Goal: Information Seeking & Learning: Learn about a topic

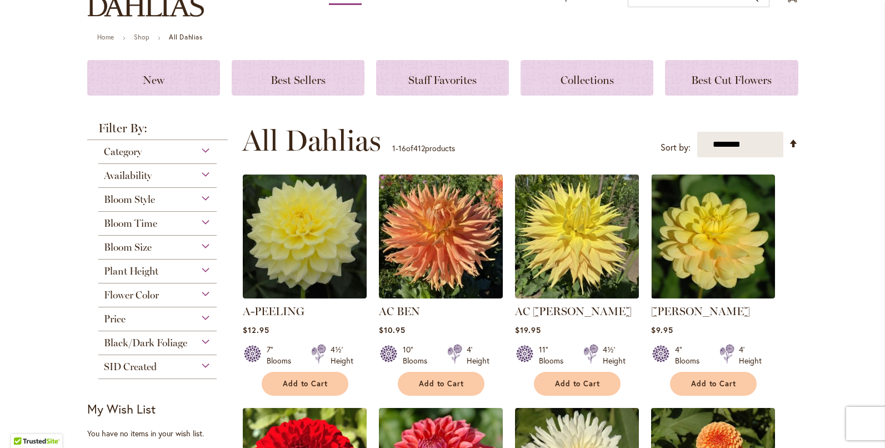
scroll to position [167, 0]
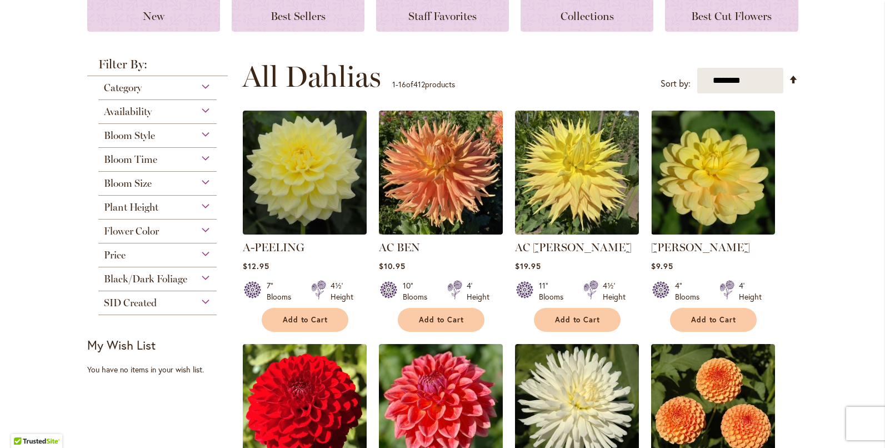
click at [197, 228] on div "Flower Color" at bounding box center [157, 228] width 119 height 18
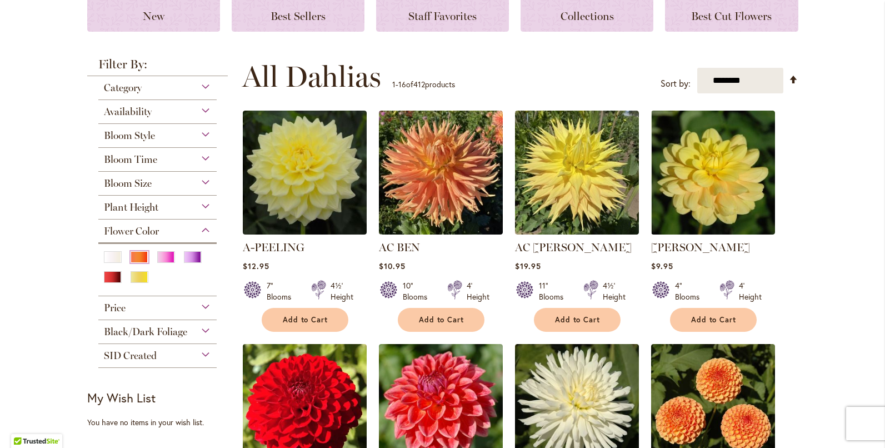
click at [139, 252] on div "Orange/Peach" at bounding box center [139, 257] width 18 height 12
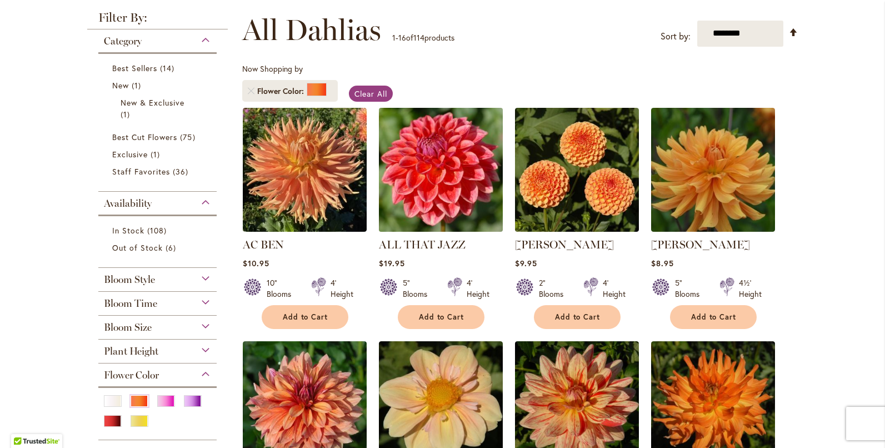
scroll to position [167, 0]
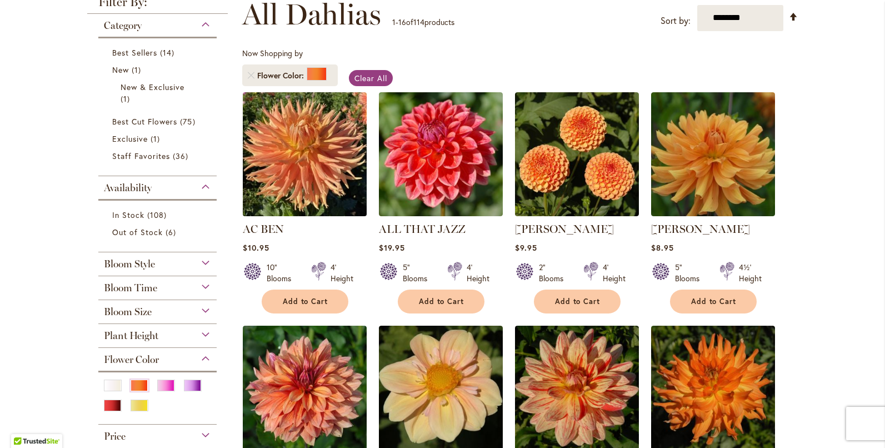
click at [283, 151] on img at bounding box center [304, 154] width 130 height 130
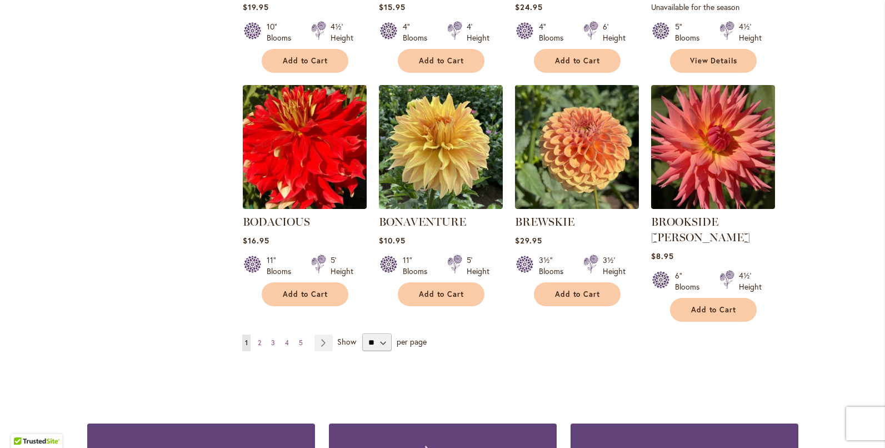
scroll to position [888, 0]
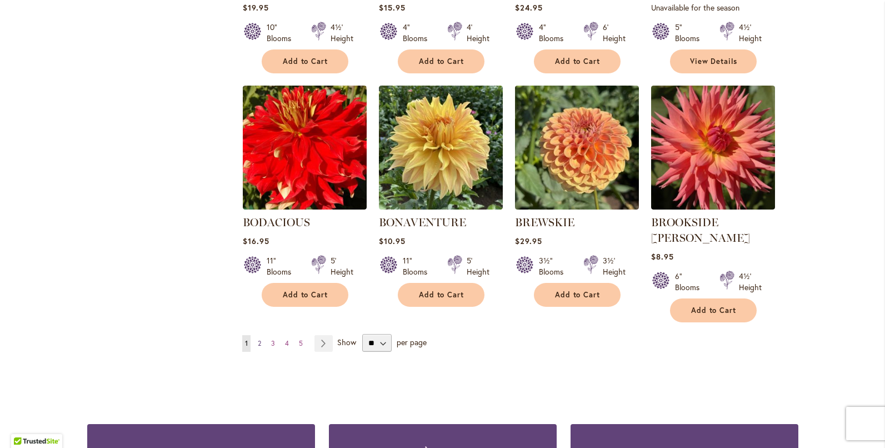
click at [258, 339] on span "2" at bounding box center [259, 343] width 3 height 8
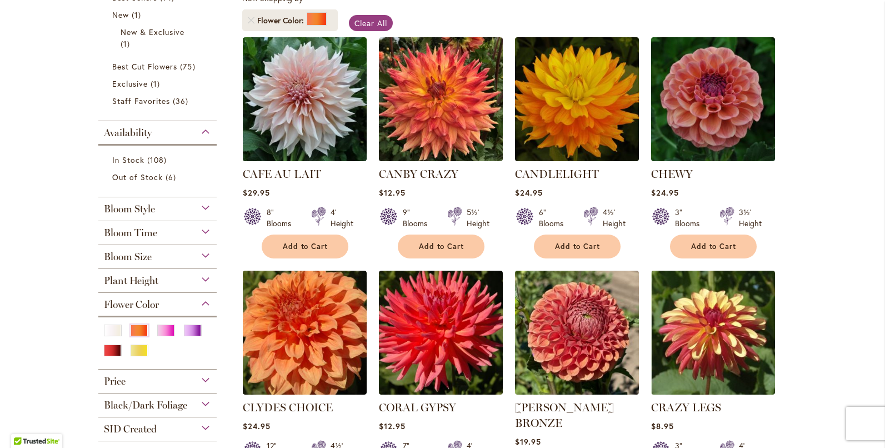
scroll to position [278, 0]
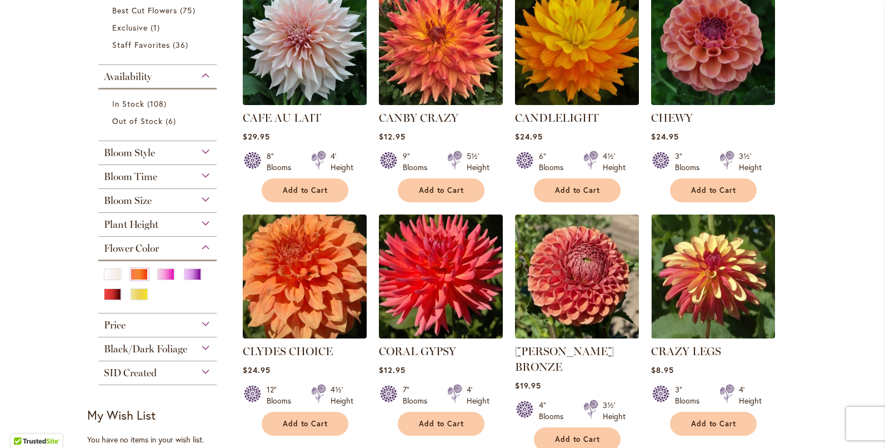
click at [203, 151] on div "Bloom Style" at bounding box center [157, 150] width 119 height 18
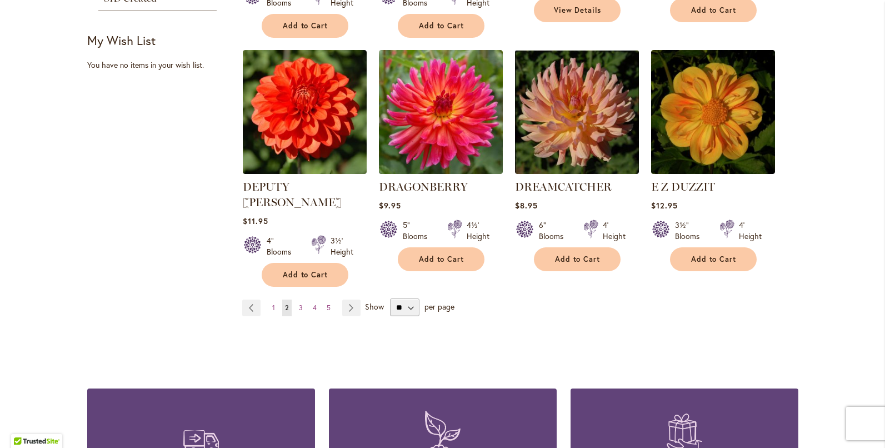
scroll to position [999, 0]
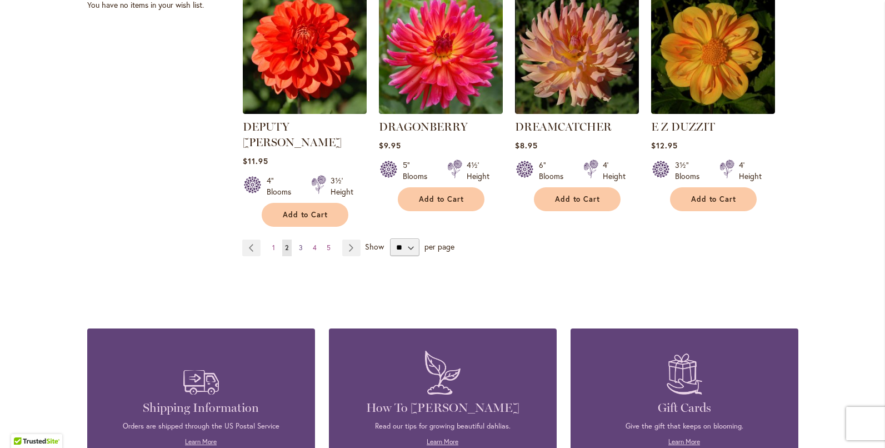
click at [296, 239] on link "Page 3" at bounding box center [300, 247] width 9 height 17
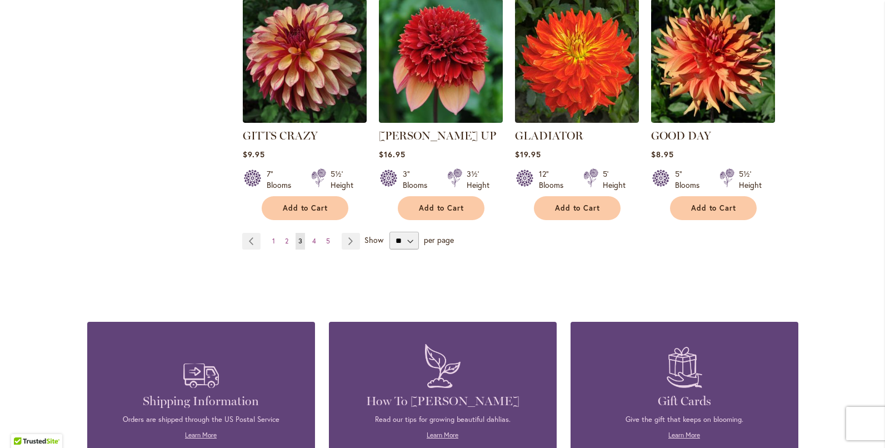
scroll to position [999, 0]
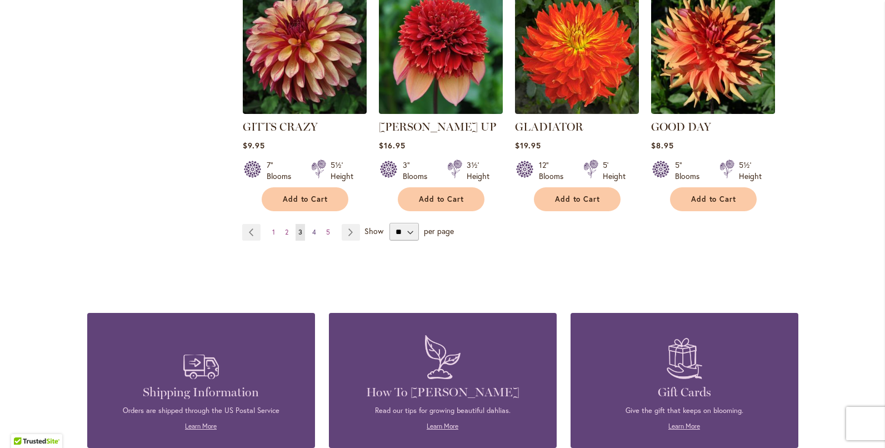
click at [312, 228] on span "4" at bounding box center [314, 232] width 4 height 8
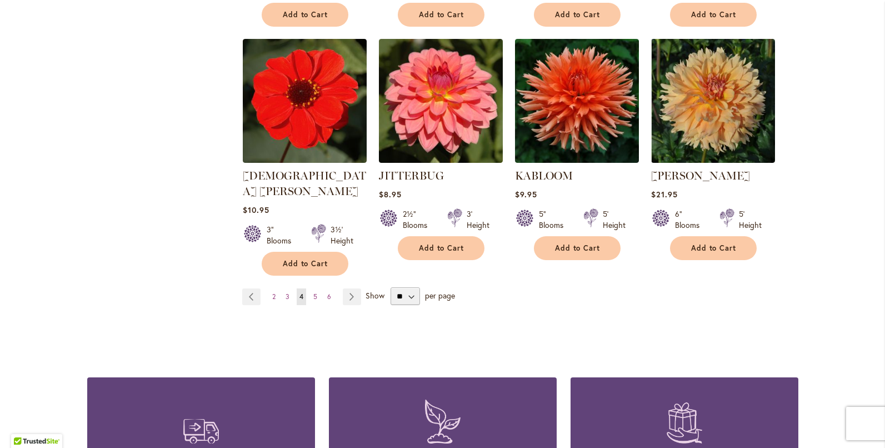
scroll to position [944, 0]
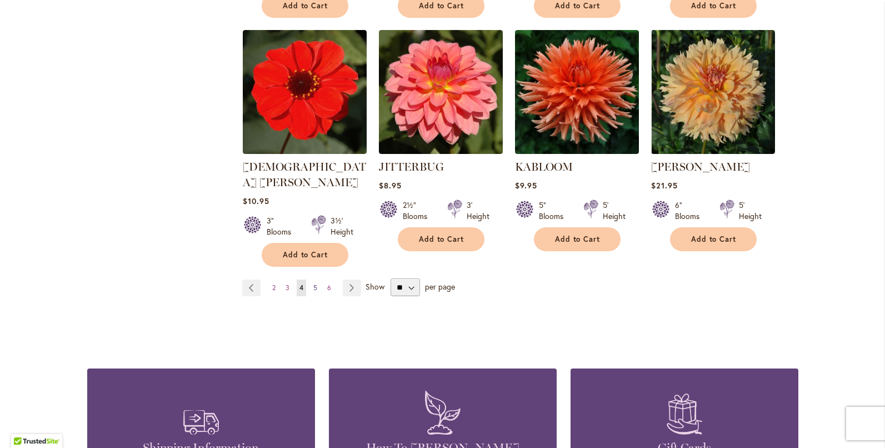
click at [313, 283] on span "5" at bounding box center [315, 287] width 4 height 8
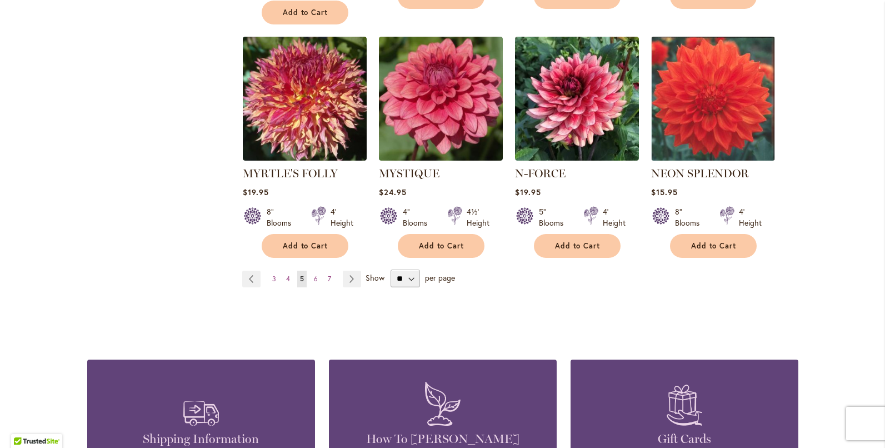
scroll to position [944, 0]
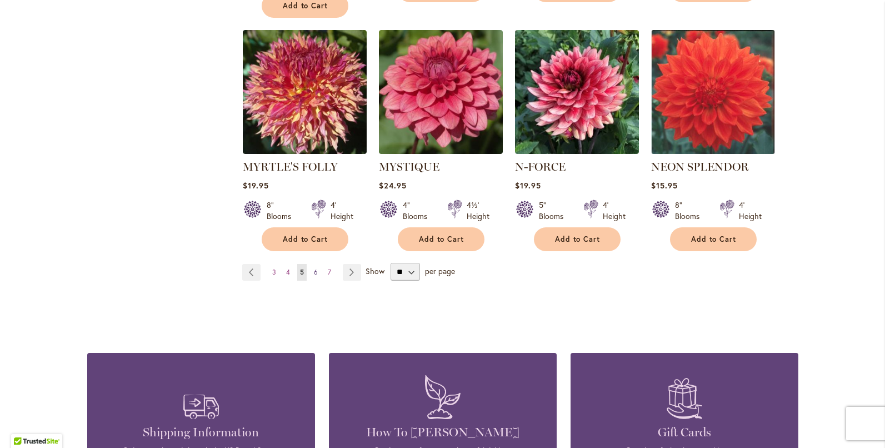
click at [314, 268] on span "6" at bounding box center [316, 272] width 4 height 8
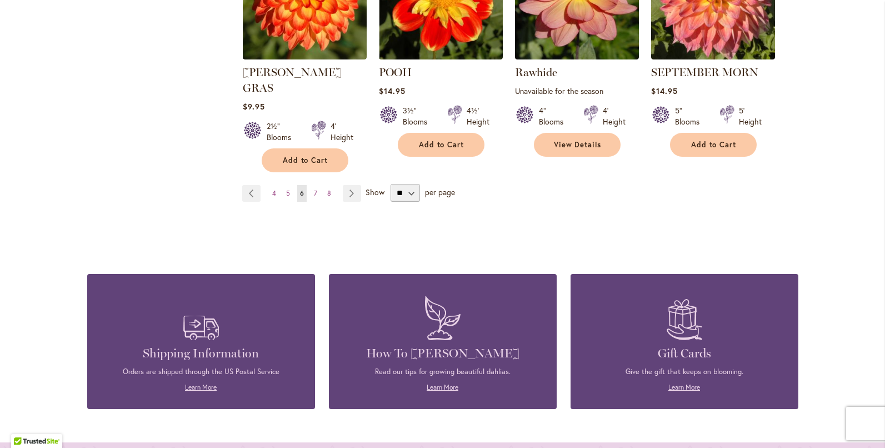
scroll to position [1055, 0]
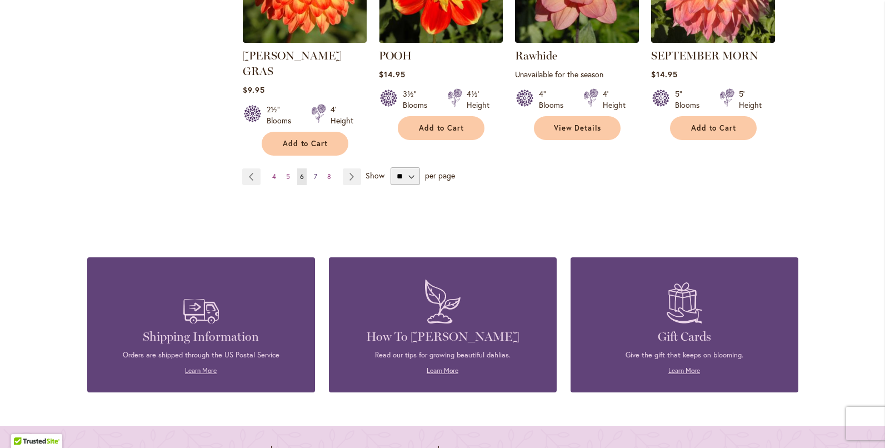
click at [314, 172] on span "7" at bounding box center [315, 176] width 3 height 8
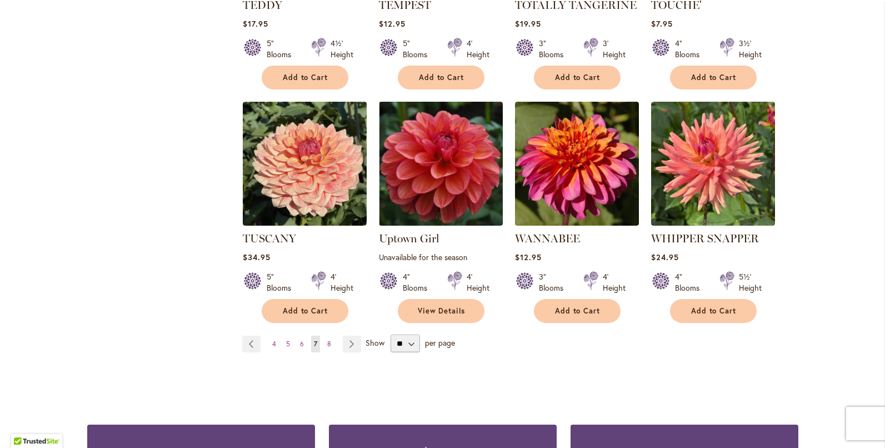
scroll to position [888, 0]
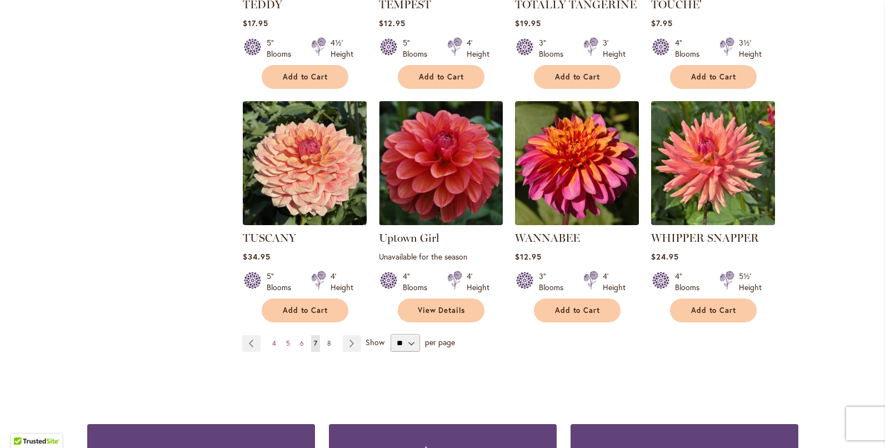
click at [327, 339] on span "8" at bounding box center [329, 343] width 4 height 8
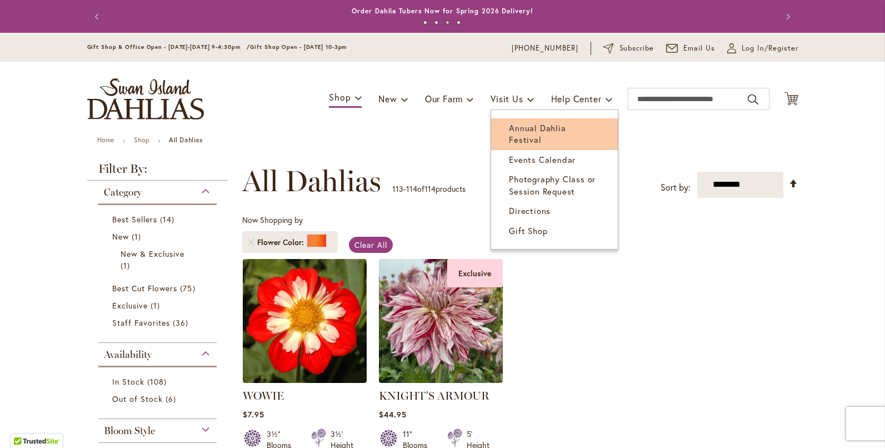
click at [523, 128] on span "Annual Dahlia Festival" at bounding box center [537, 133] width 57 height 23
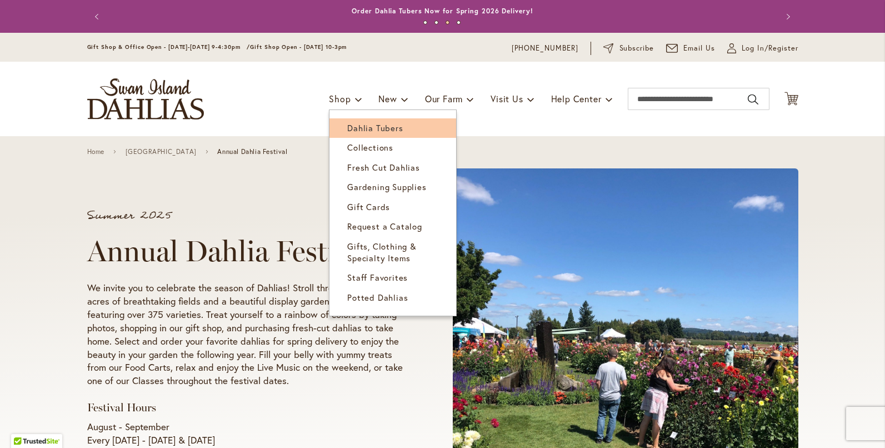
click at [355, 128] on span "Dahlia Tubers" at bounding box center [375, 127] width 56 height 11
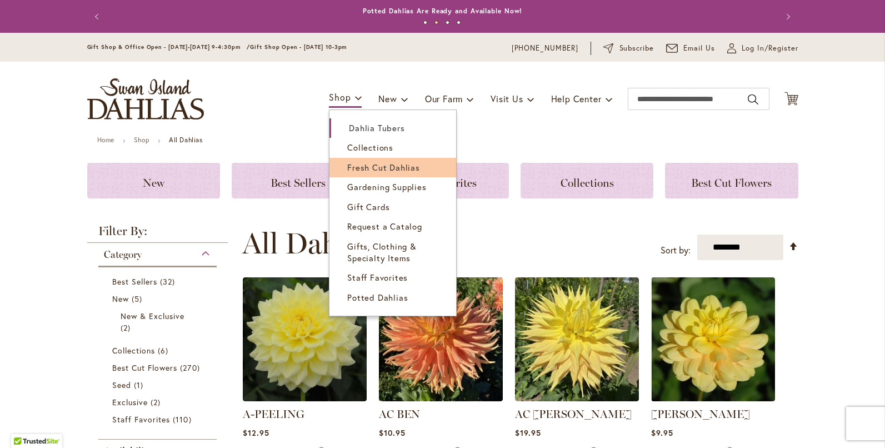
click at [347, 165] on span "Fresh Cut Dahlias" at bounding box center [383, 167] width 73 height 11
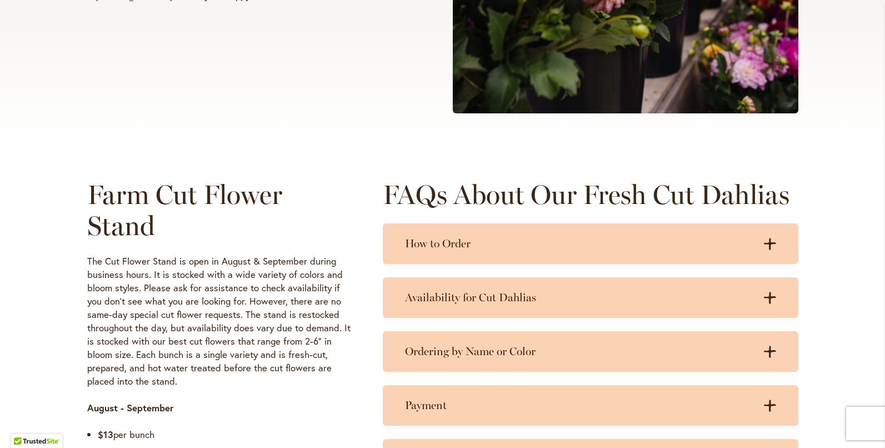
scroll to position [389, 0]
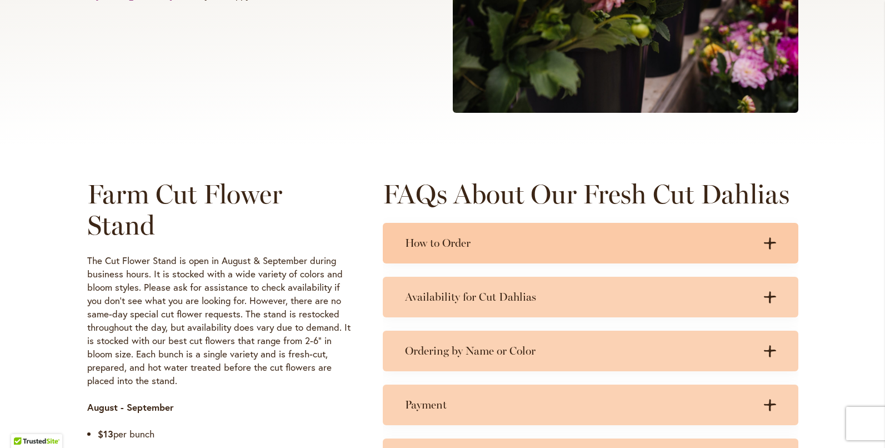
click at [766, 242] on icon at bounding box center [769, 243] width 12 height 12
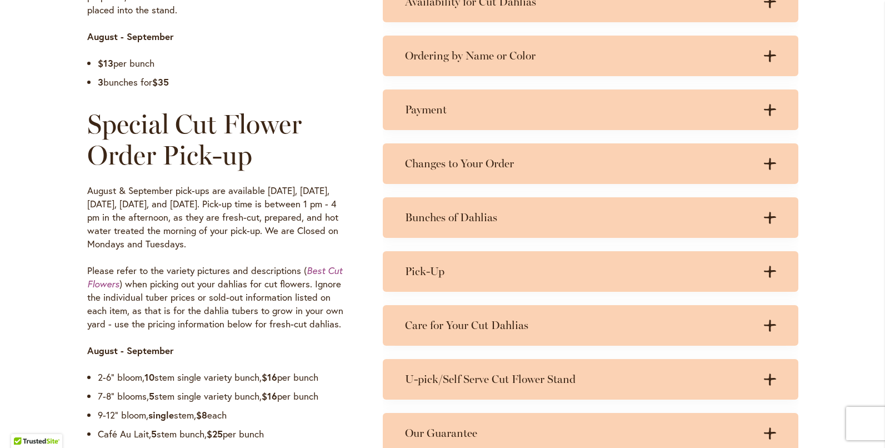
scroll to position [777, 0]
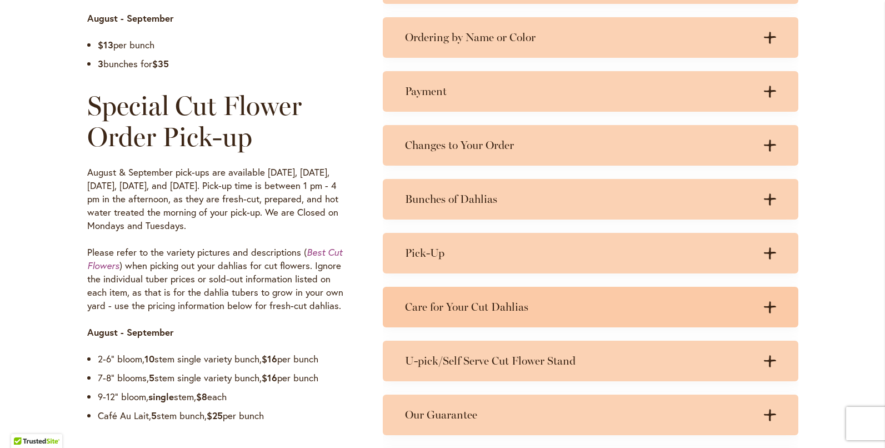
click at [764, 309] on icon ".cls-1 { fill: #3c2616; stroke-width: 0px; }" at bounding box center [769, 307] width 12 height 12
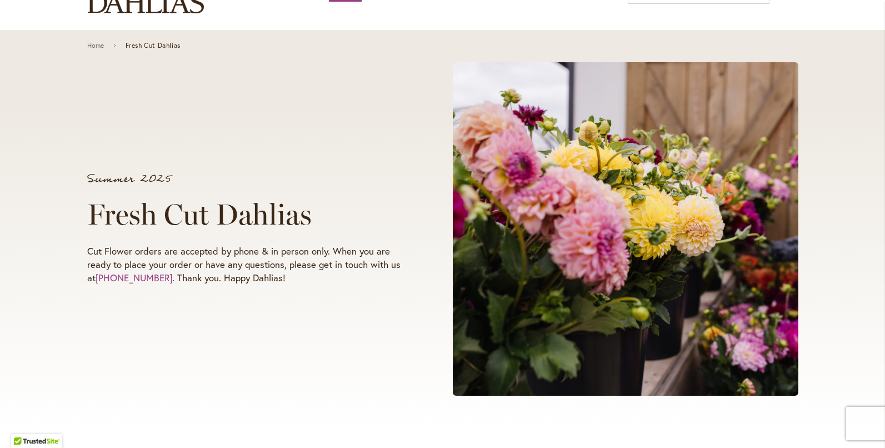
scroll to position [0, 0]
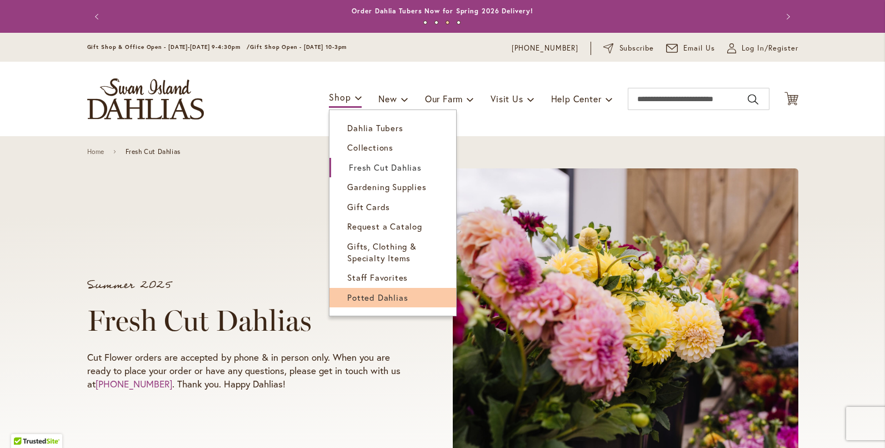
click at [355, 301] on span "Potted Dahlias" at bounding box center [377, 297] width 61 height 11
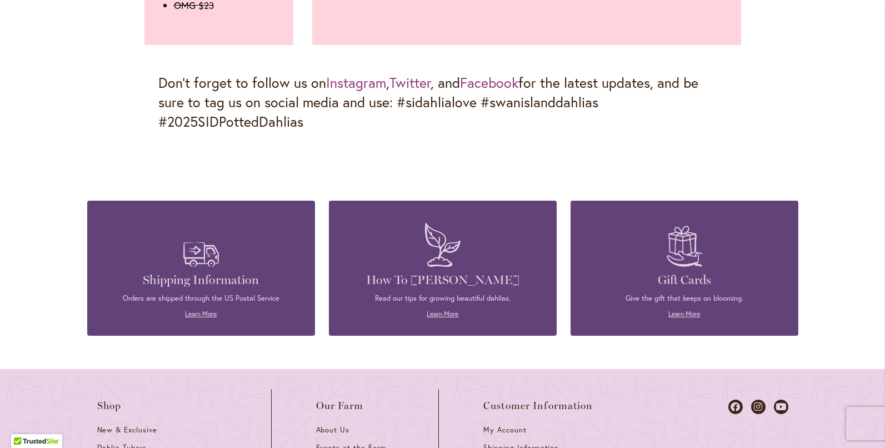
scroll to position [1666, 0]
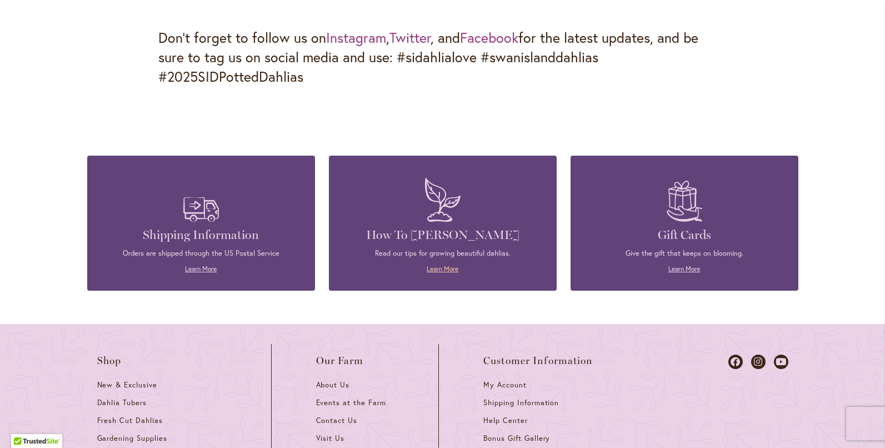
click at [439, 273] on link "Learn More" at bounding box center [442, 268] width 32 height 8
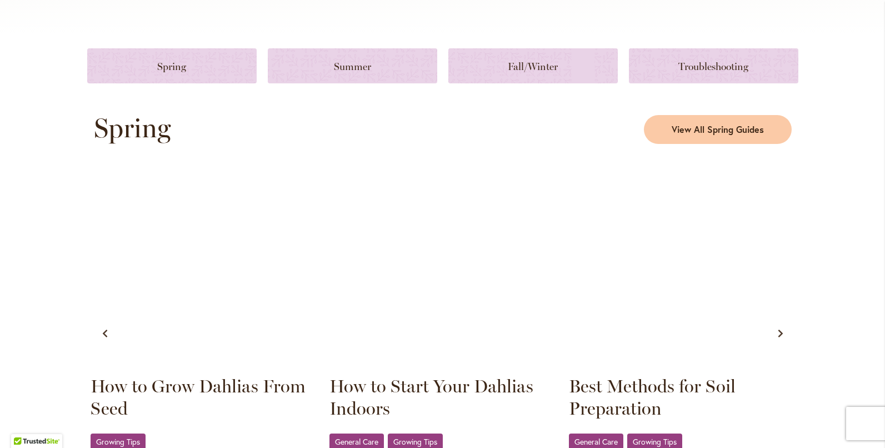
scroll to position [555, 0]
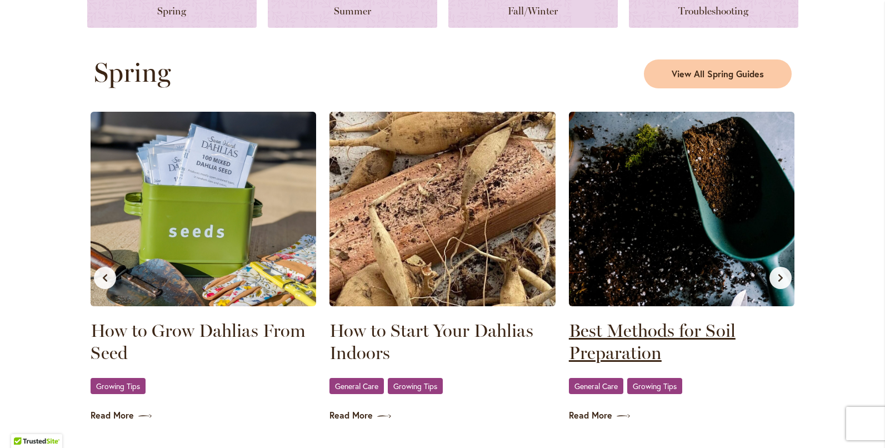
click at [643, 332] on link "Best Methods for Soil Preparation" at bounding box center [682, 341] width 226 height 44
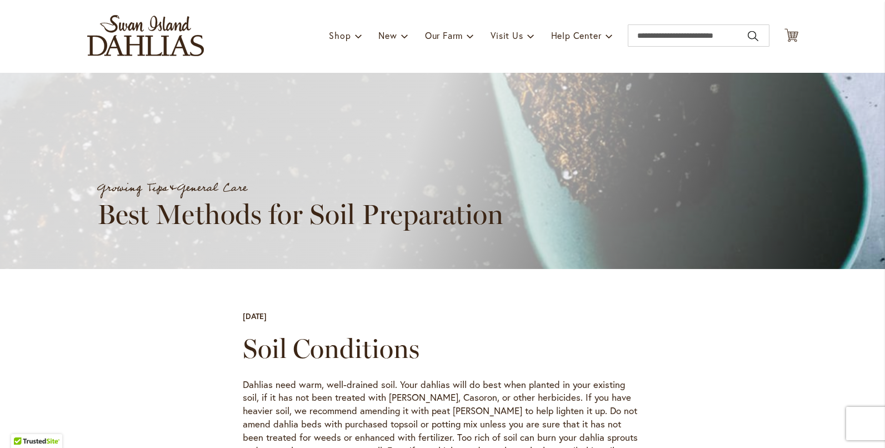
scroll to position [56, 0]
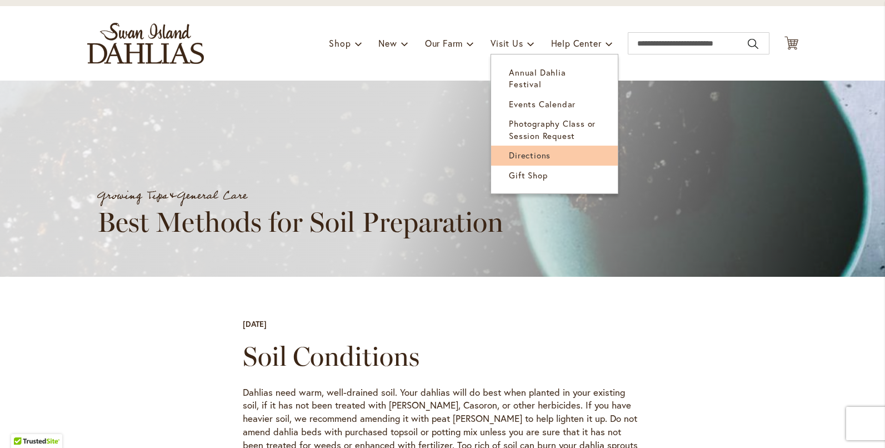
click at [523, 149] on span "Directions" at bounding box center [530, 154] width 42 height 11
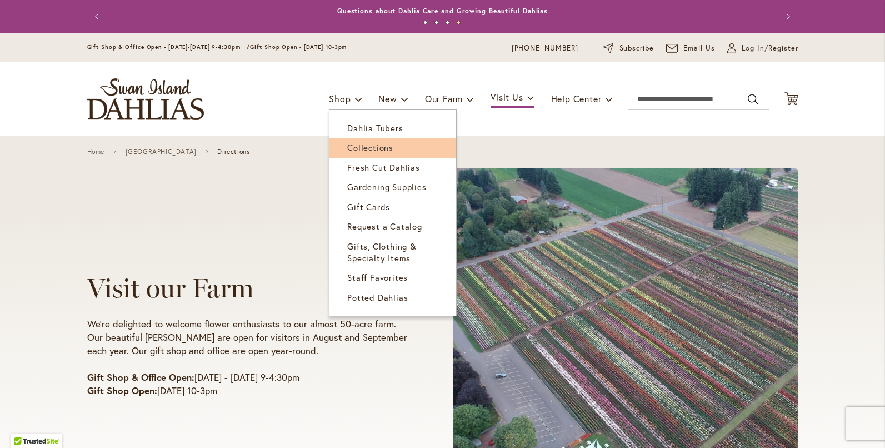
click at [355, 149] on span "Collections" at bounding box center [370, 147] width 46 height 11
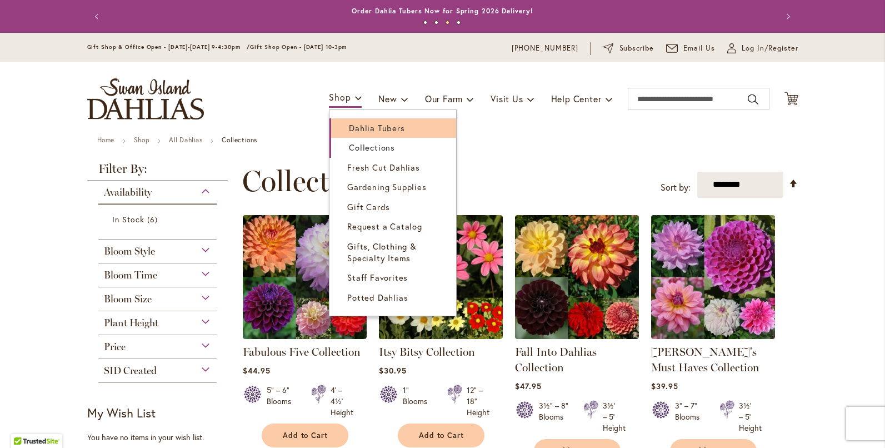
click at [349, 127] on span "Dahlia Tubers" at bounding box center [377, 127] width 56 height 11
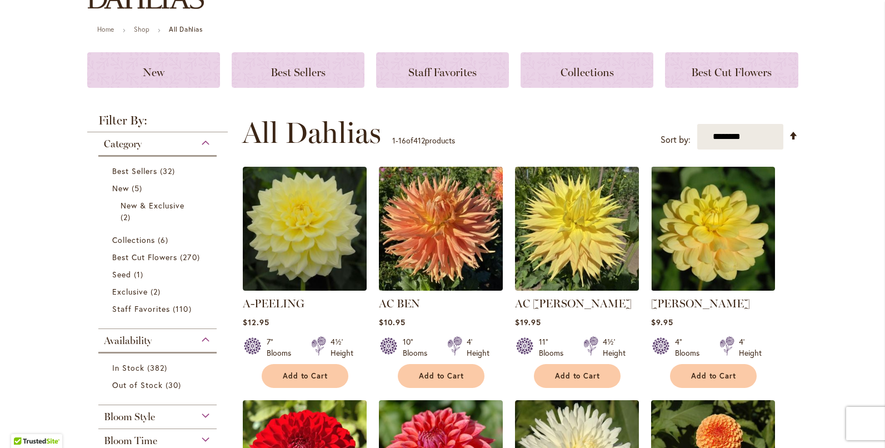
scroll to position [111, 0]
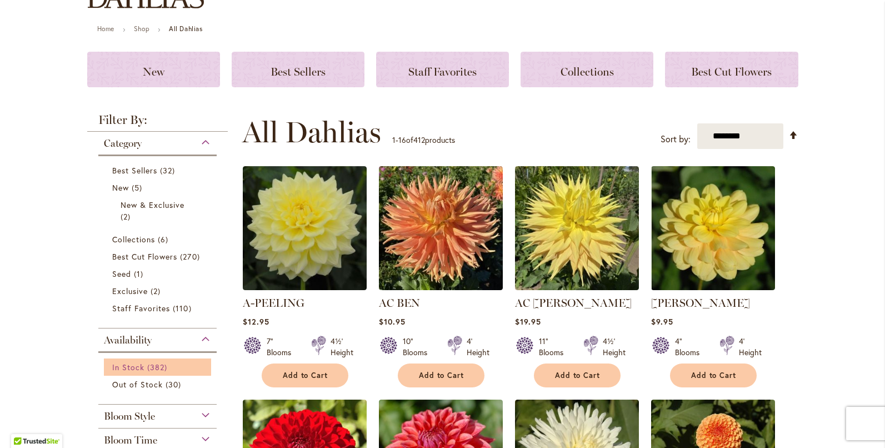
click at [133, 366] on span "In Stock" at bounding box center [128, 366] width 32 height 11
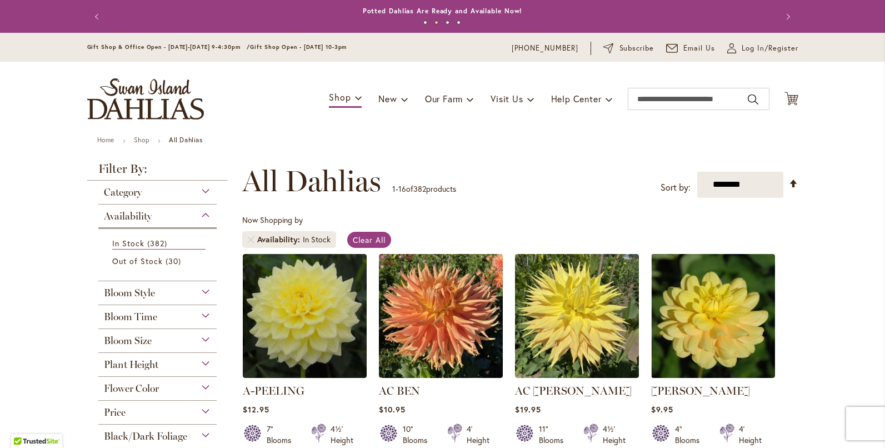
click at [202, 190] on div "Category" at bounding box center [157, 189] width 119 height 18
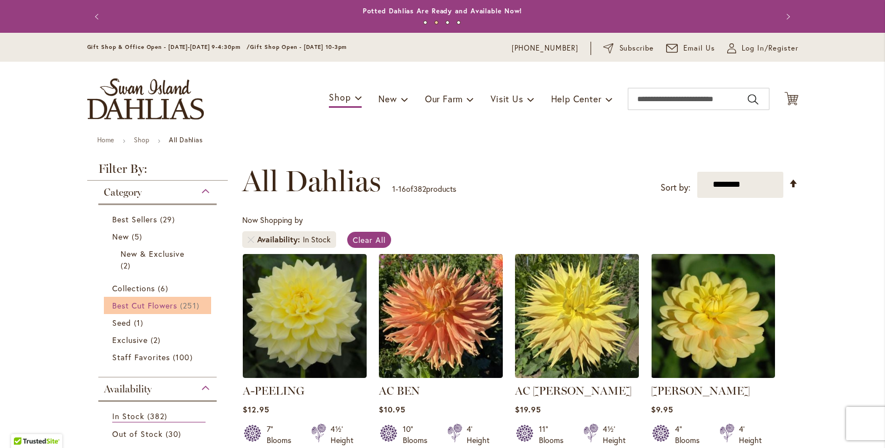
click at [163, 305] on span "Best Cut Flowers" at bounding box center [145, 305] width 66 height 11
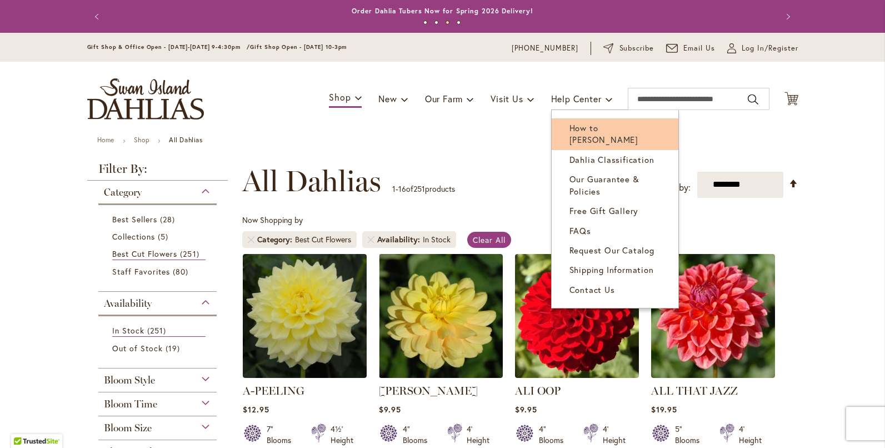
click at [591, 127] on span "How to [PERSON_NAME]" at bounding box center [603, 133] width 69 height 23
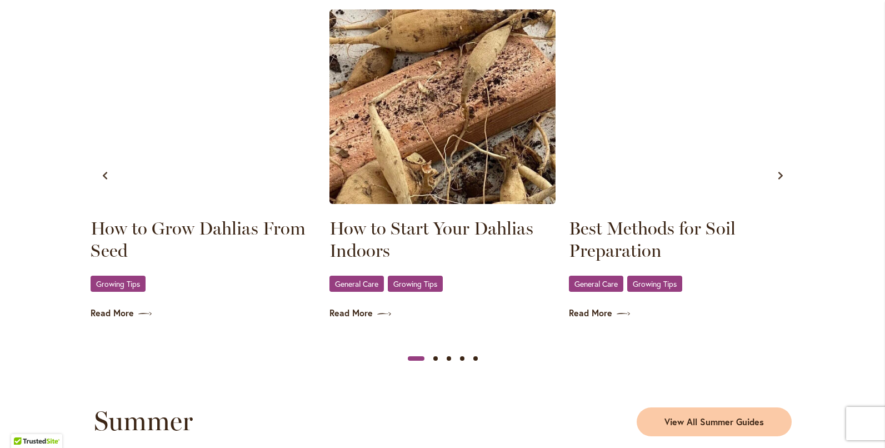
scroll to position [666, 0]
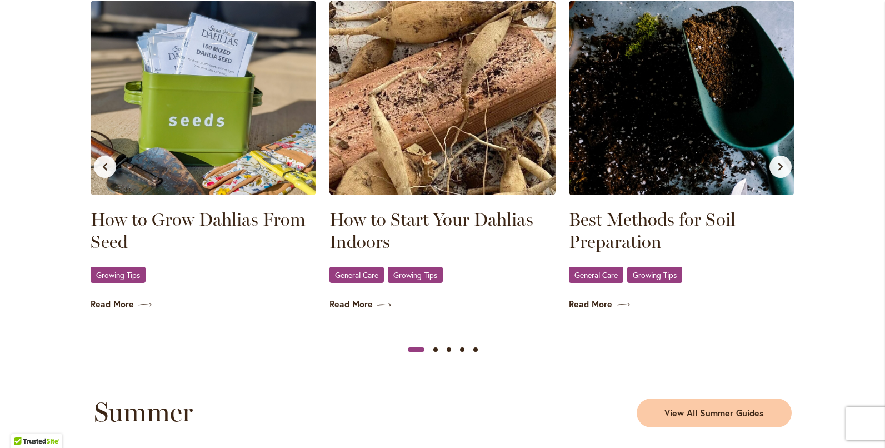
click at [411, 139] on img at bounding box center [442, 98] width 226 height 194
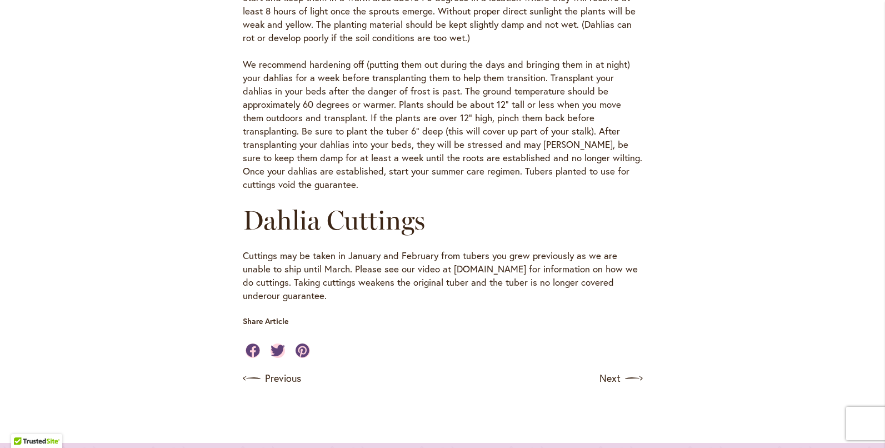
scroll to position [555, 0]
click at [610, 378] on link "Next" at bounding box center [621, 379] width 41 height 18
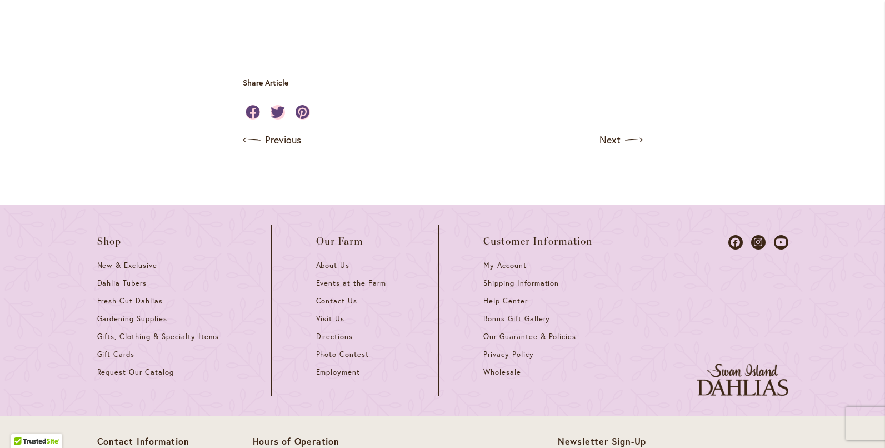
scroll to position [3554, 0]
